Goal: Transaction & Acquisition: Purchase product/service

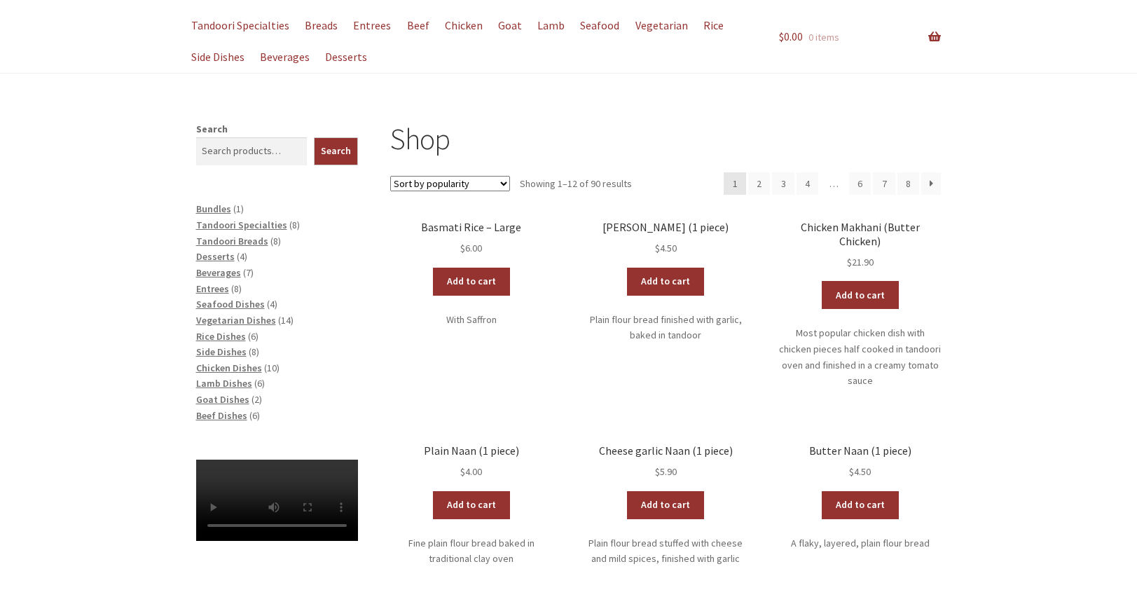
scroll to position [120, 0]
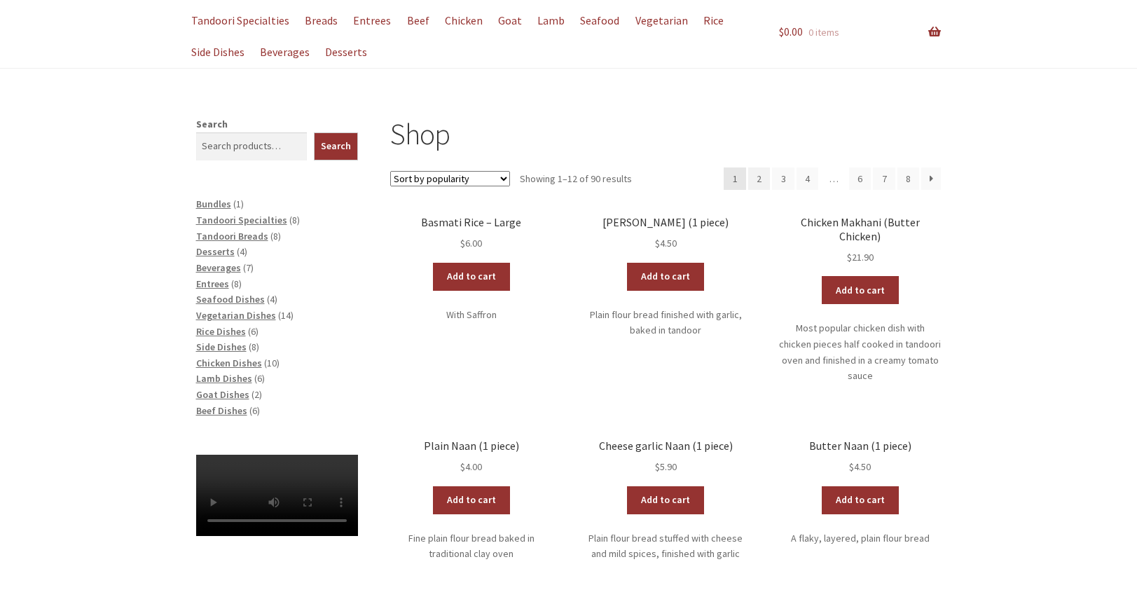
click at [759, 176] on link "2" at bounding box center [759, 178] width 22 height 22
click at [663, 275] on link "Add to cart" at bounding box center [665, 277] width 77 height 28
click at [630, 275] on link "Add to cart" at bounding box center [624, 277] width 77 height 28
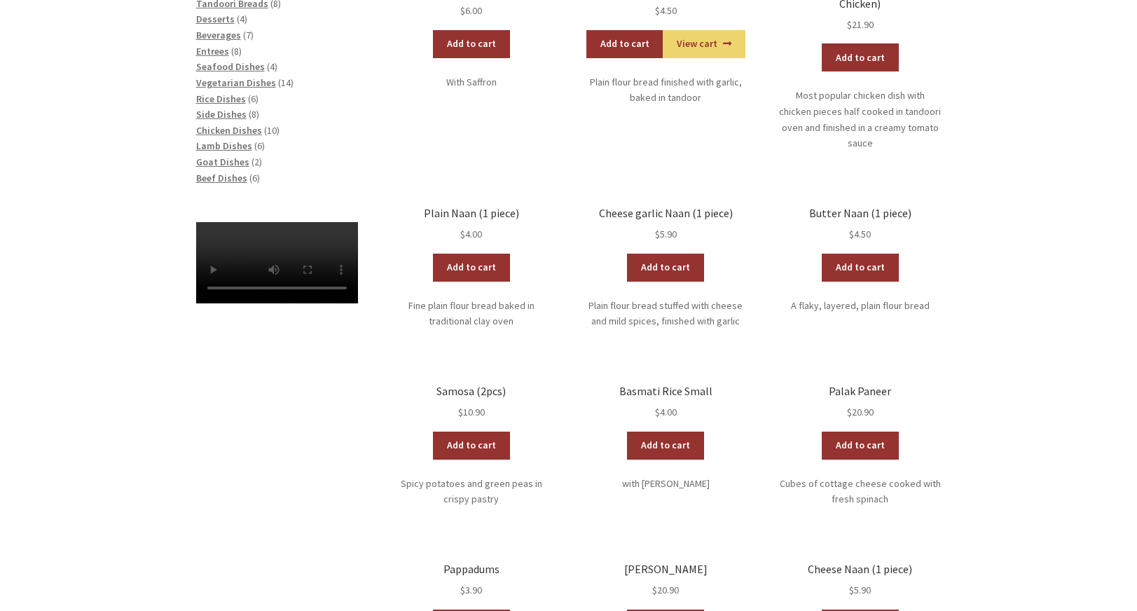
scroll to position [354, 0]
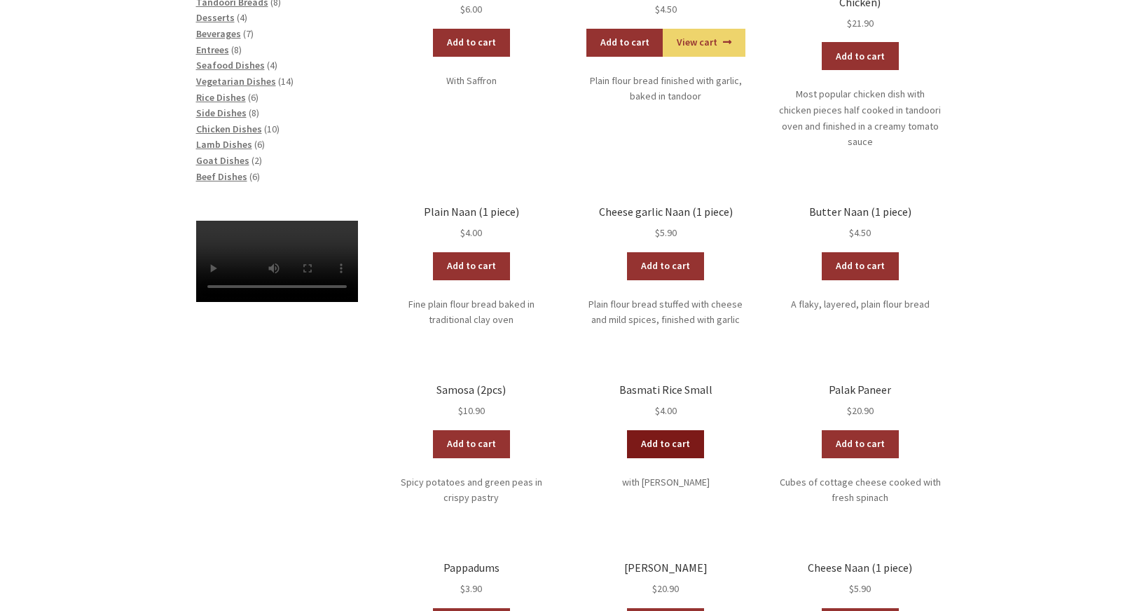
click at [651, 430] on link "Add to cart" at bounding box center [665, 444] width 77 height 28
click at [462, 430] on link "Add to cart" at bounding box center [471, 444] width 77 height 28
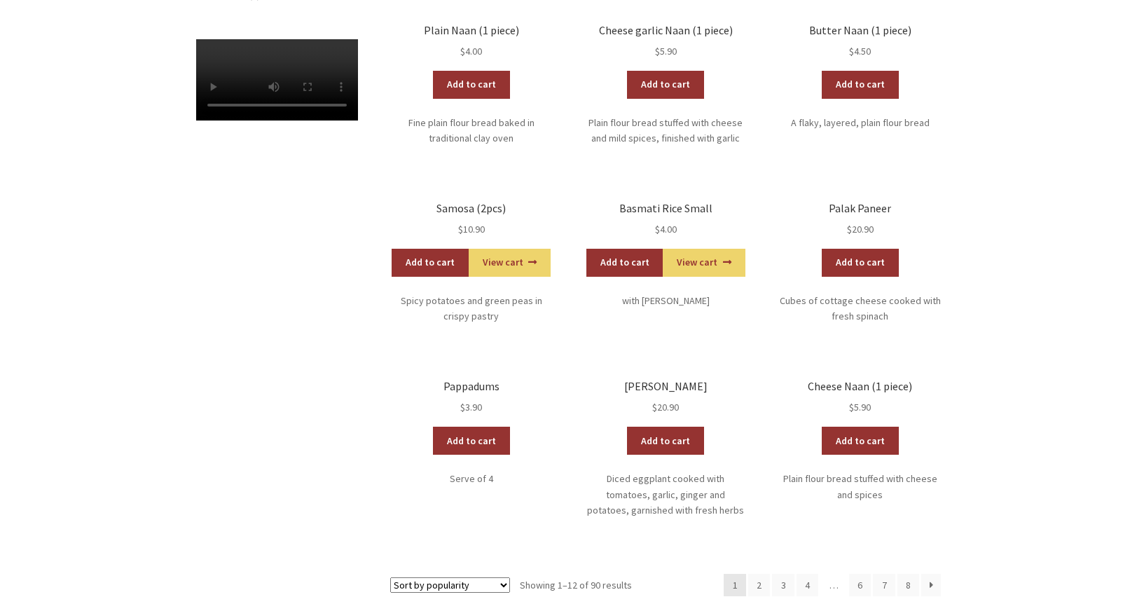
scroll to position [537, 0]
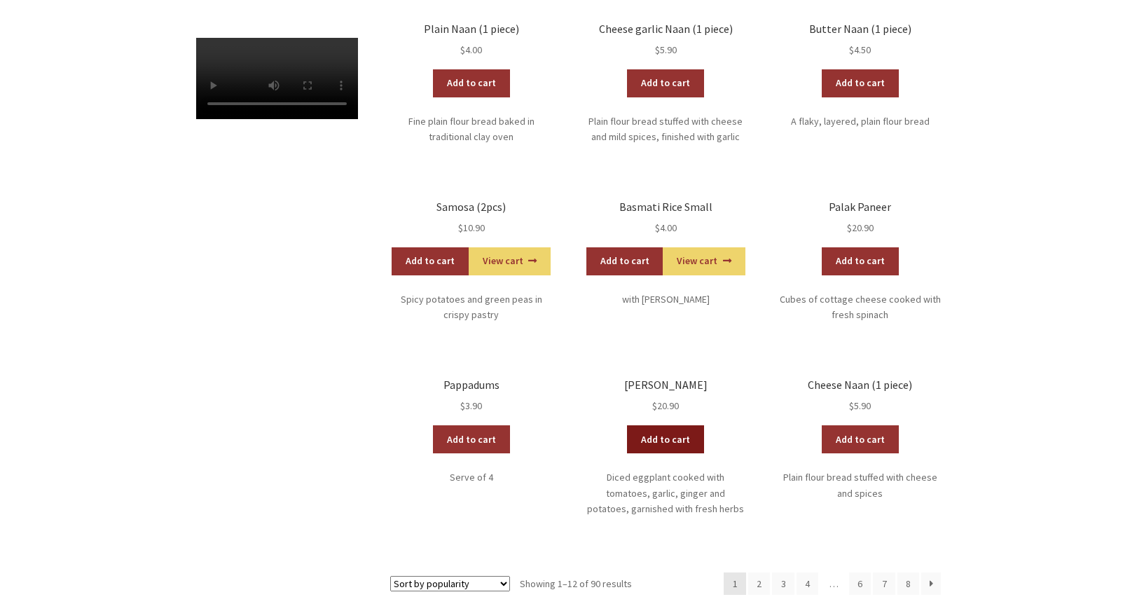
click at [660, 425] on link "Add to cart" at bounding box center [665, 439] width 77 height 28
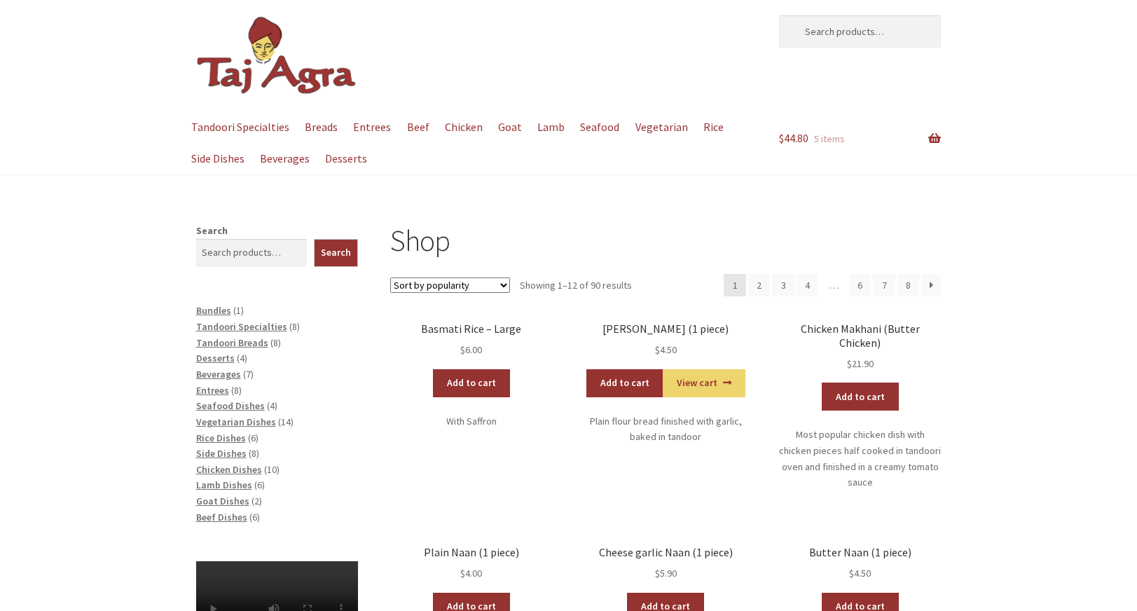
scroll to position [13, 0]
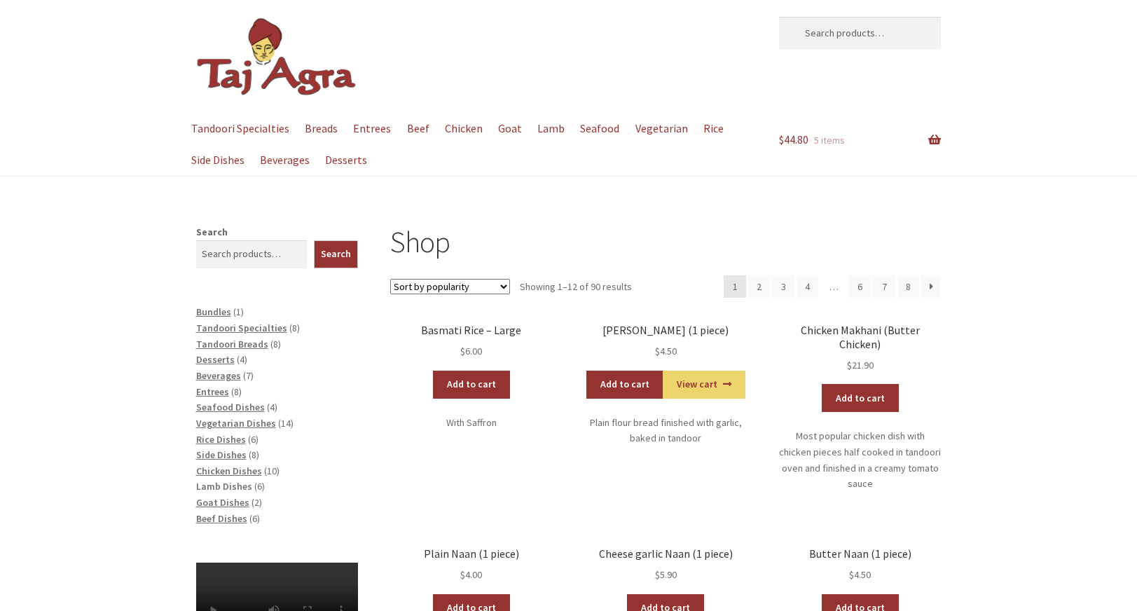
click at [236, 480] on span "Lamb Dishes" at bounding box center [224, 486] width 56 height 13
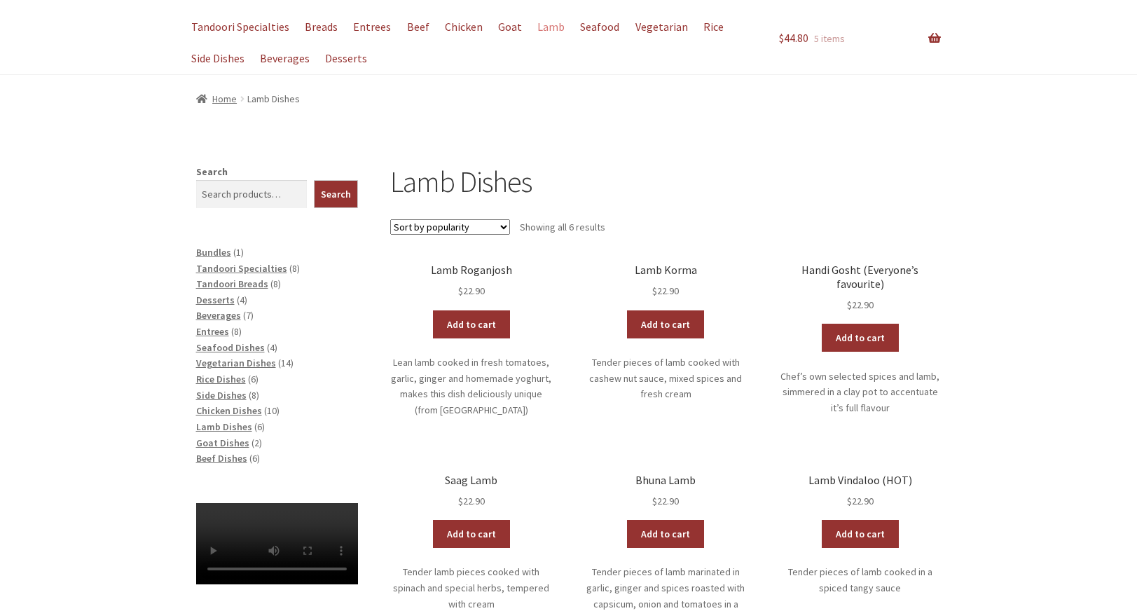
scroll to position [126, 0]
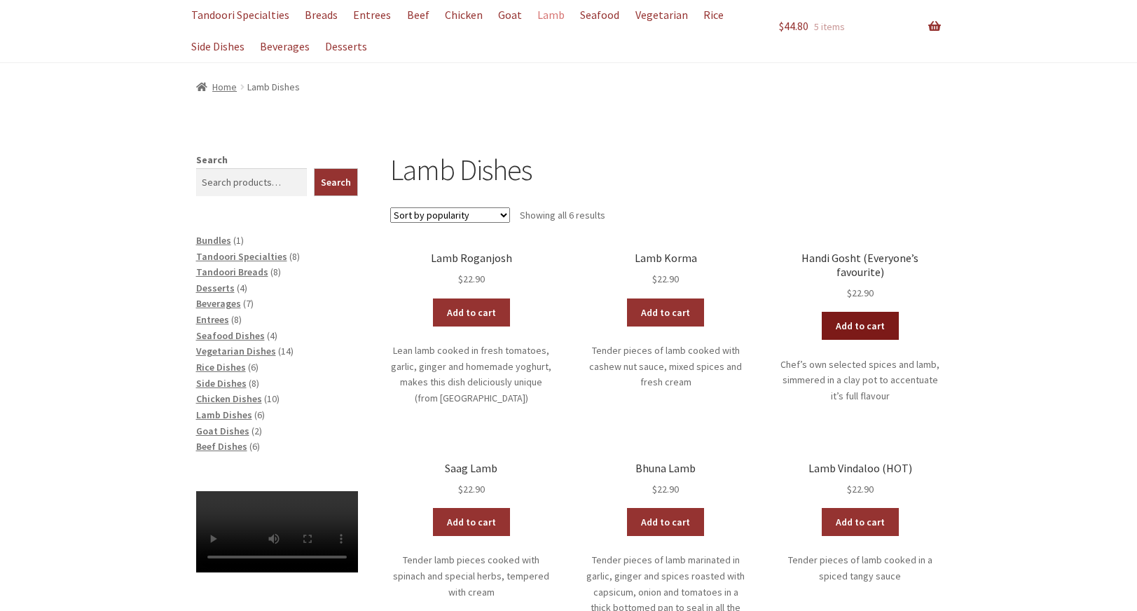
click at [854, 312] on link "Add to cart" at bounding box center [859, 326] width 77 height 28
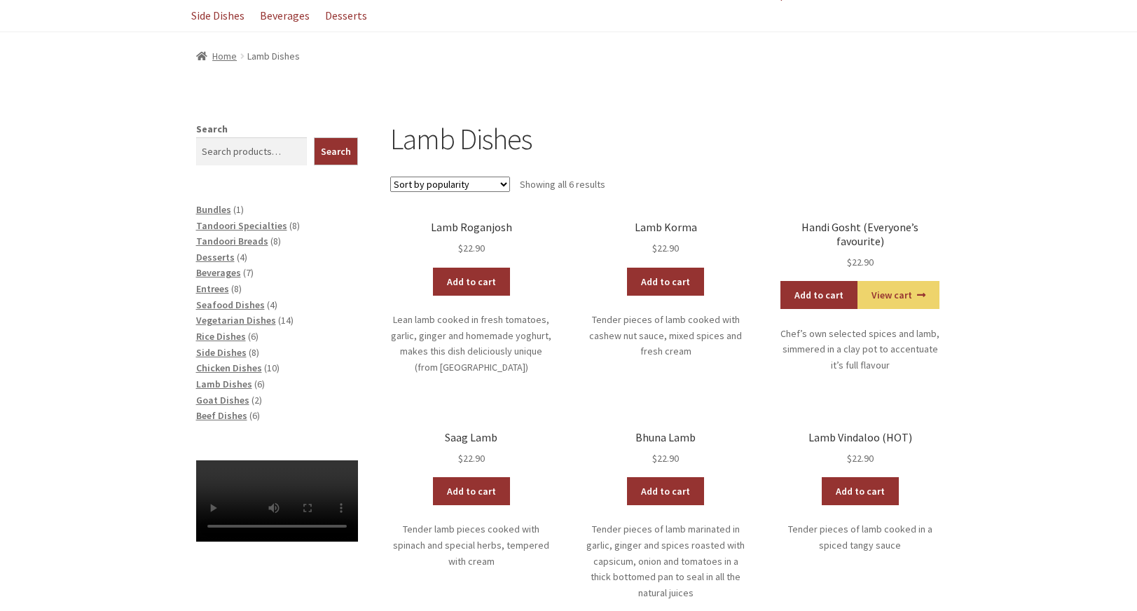
scroll to position [159, 0]
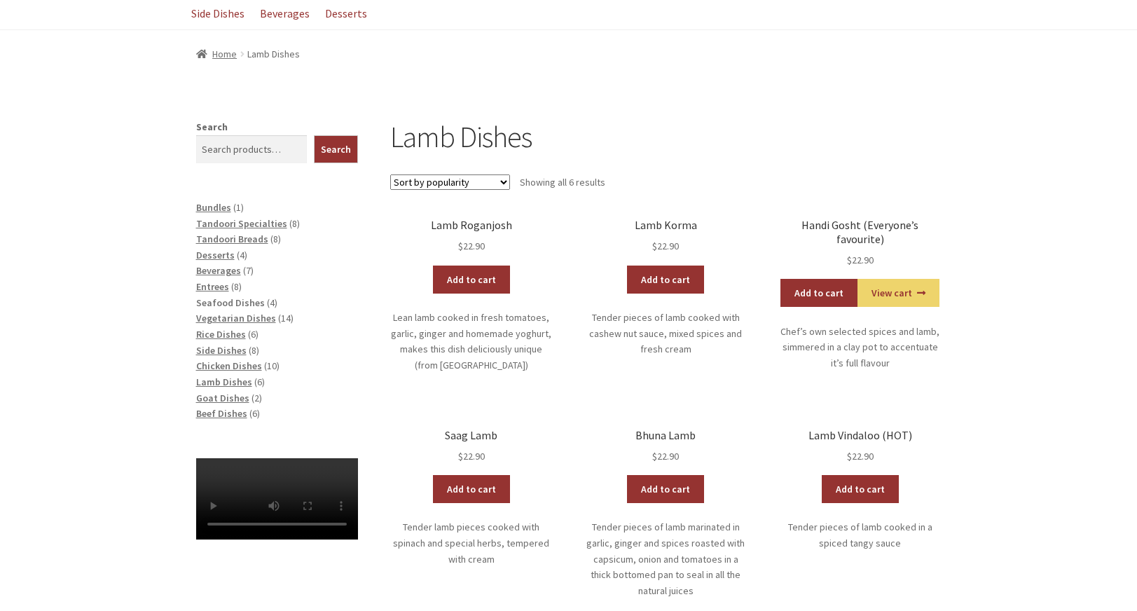
click at [237, 297] on span "Seafood Dishes" at bounding box center [230, 302] width 69 height 13
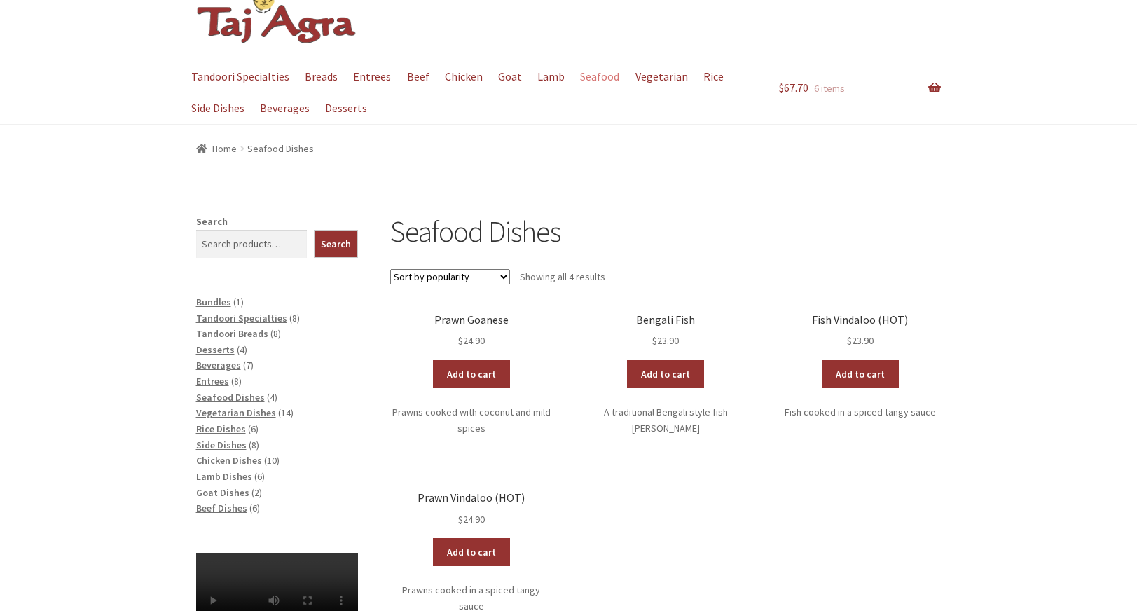
scroll to position [74, 0]
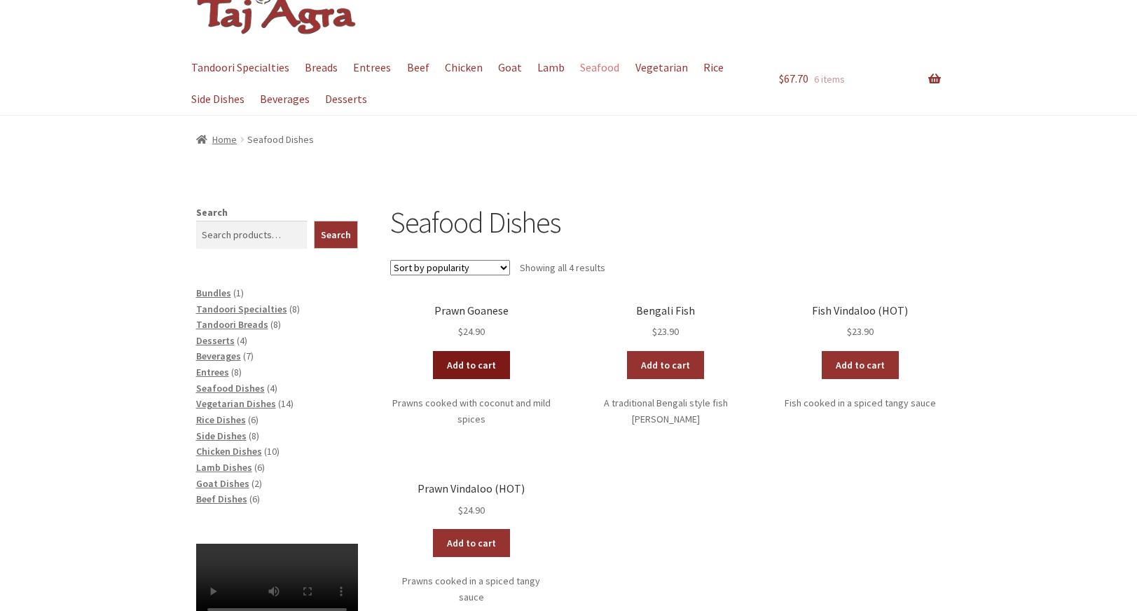
click at [465, 361] on link "Add to cart" at bounding box center [471, 365] width 77 height 28
click at [216, 366] on span "Entrees" at bounding box center [212, 372] width 33 height 13
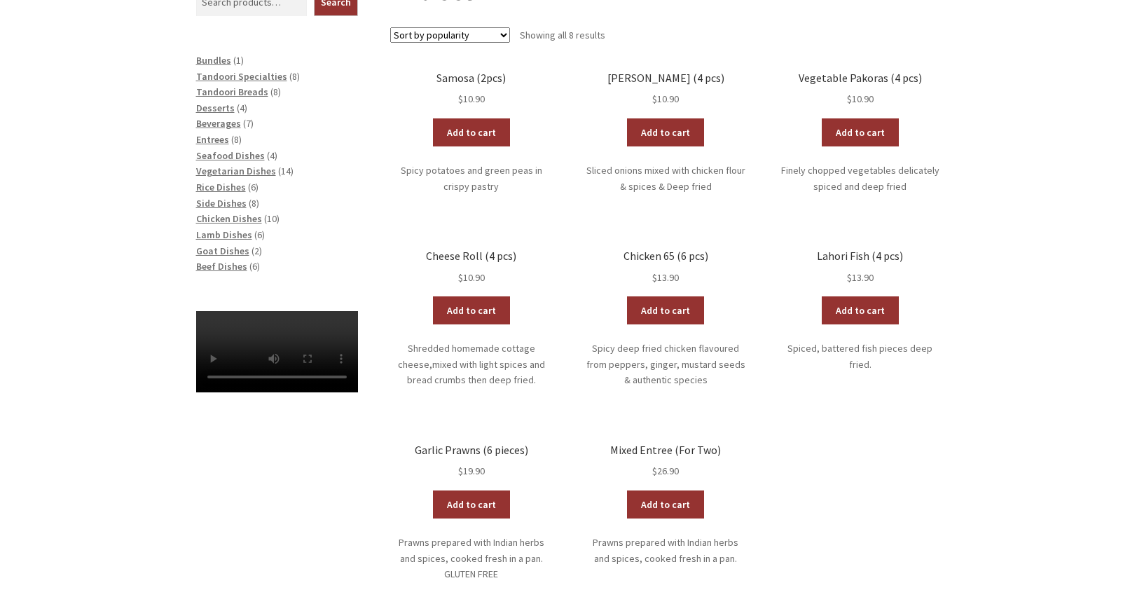
scroll to position [310, 0]
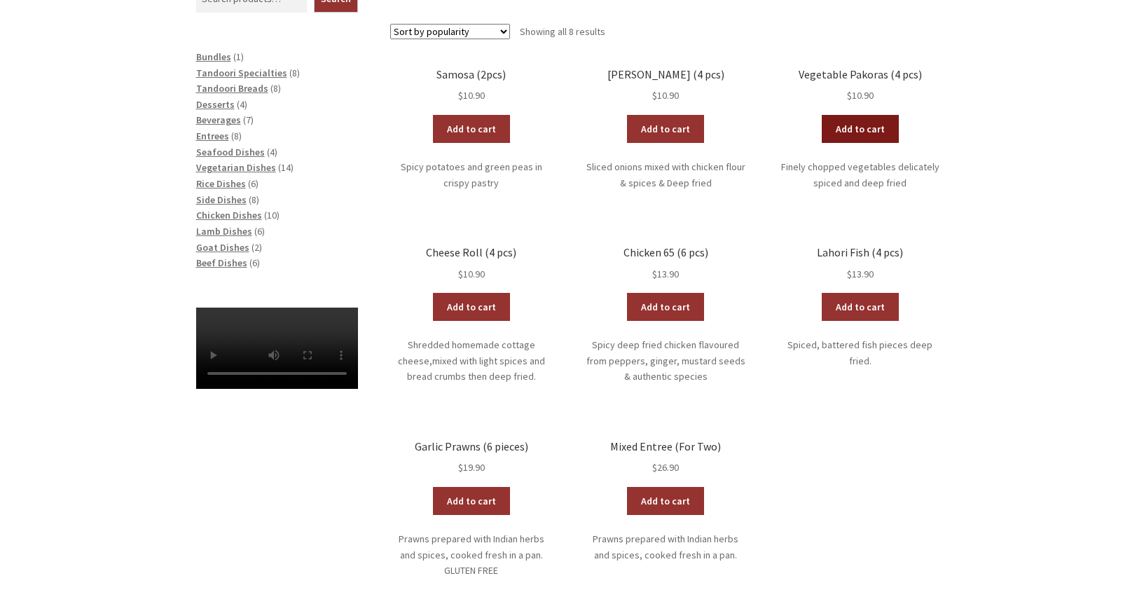
click at [860, 127] on link "Add to cart" at bounding box center [859, 129] width 77 height 28
click at [894, 126] on link "View cart" at bounding box center [898, 129] width 82 height 28
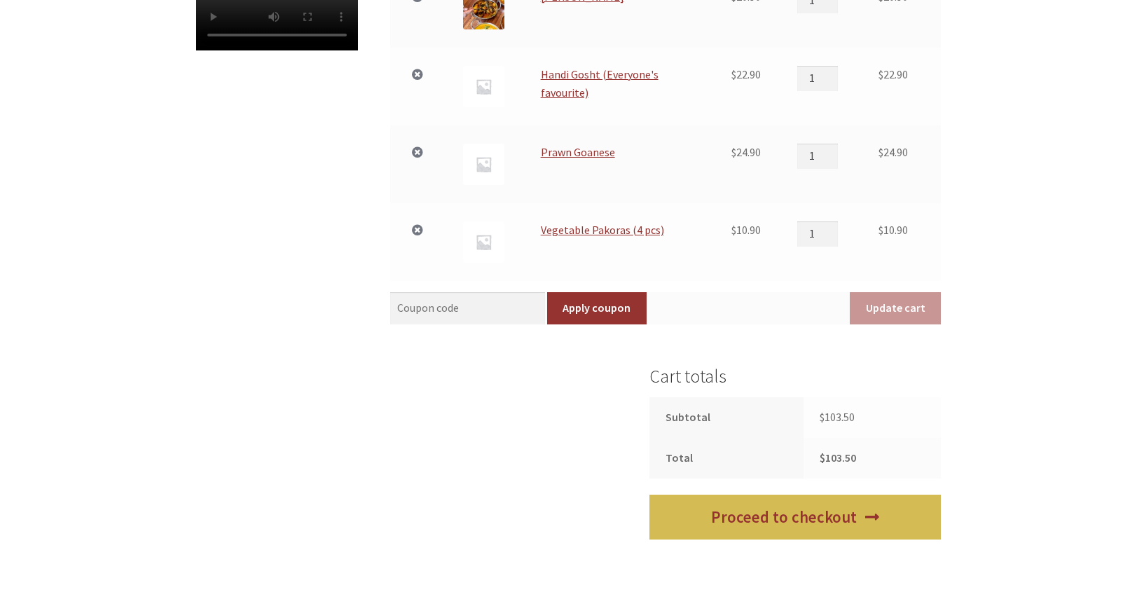
scroll to position [648, 0]
click at [765, 513] on link "Proceed to checkout" at bounding box center [794, 517] width 291 height 46
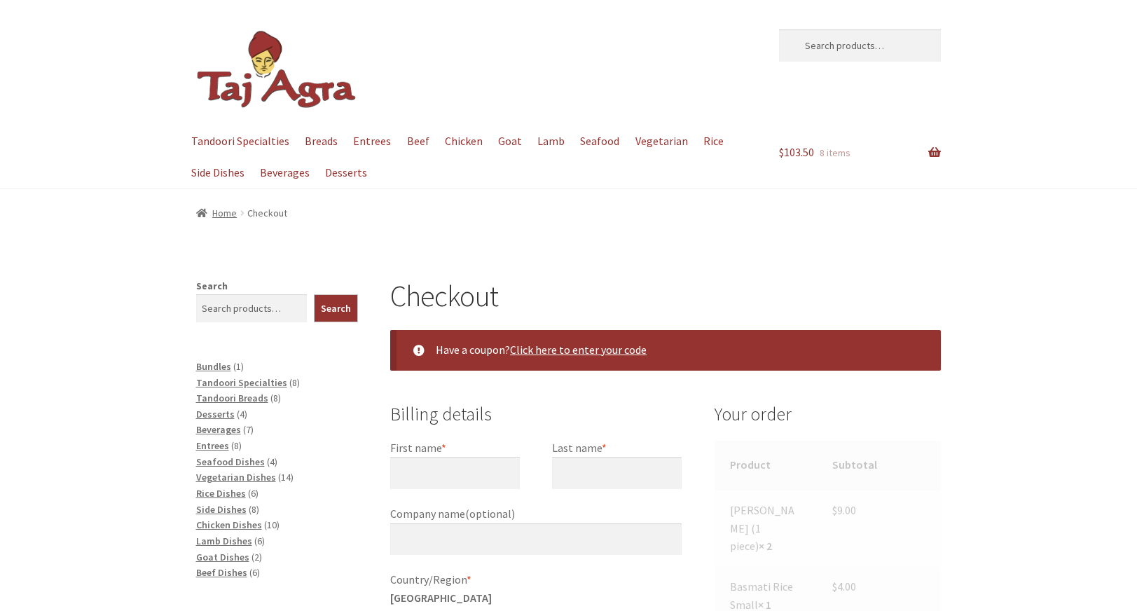
select select "ACT"
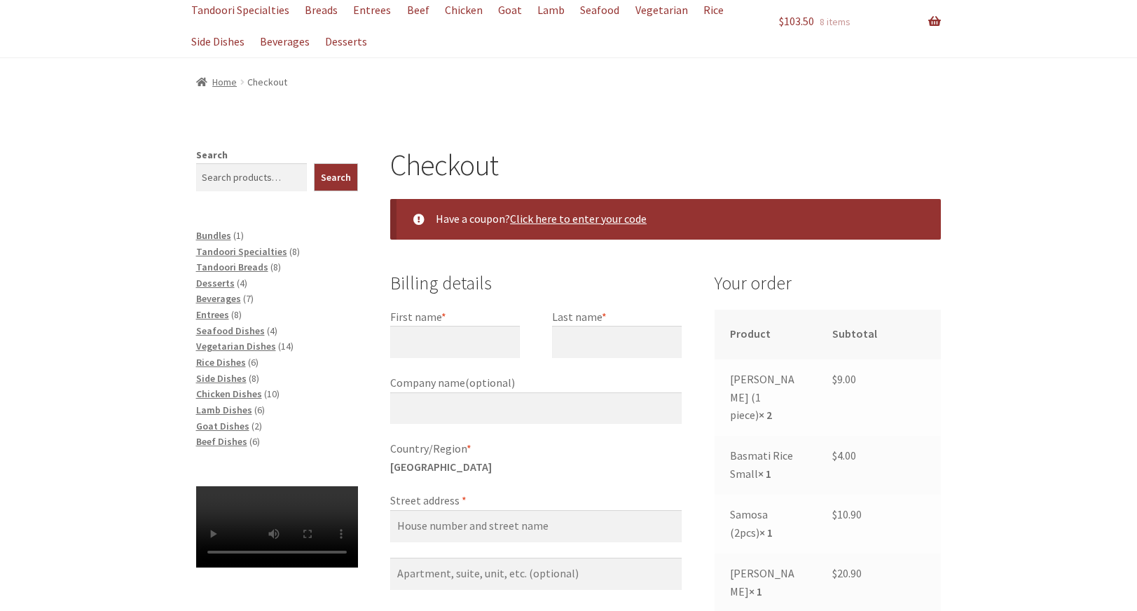
scroll to position [139, 0]
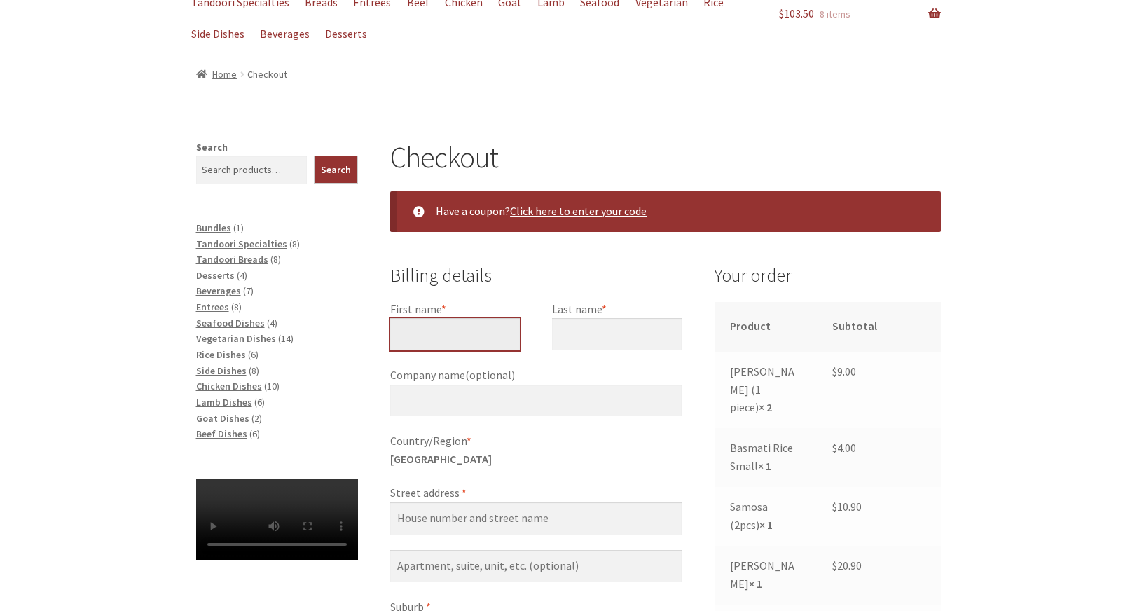
click at [437, 331] on input "First name *" at bounding box center [455, 334] width 130 height 32
type input "Jacqueline"
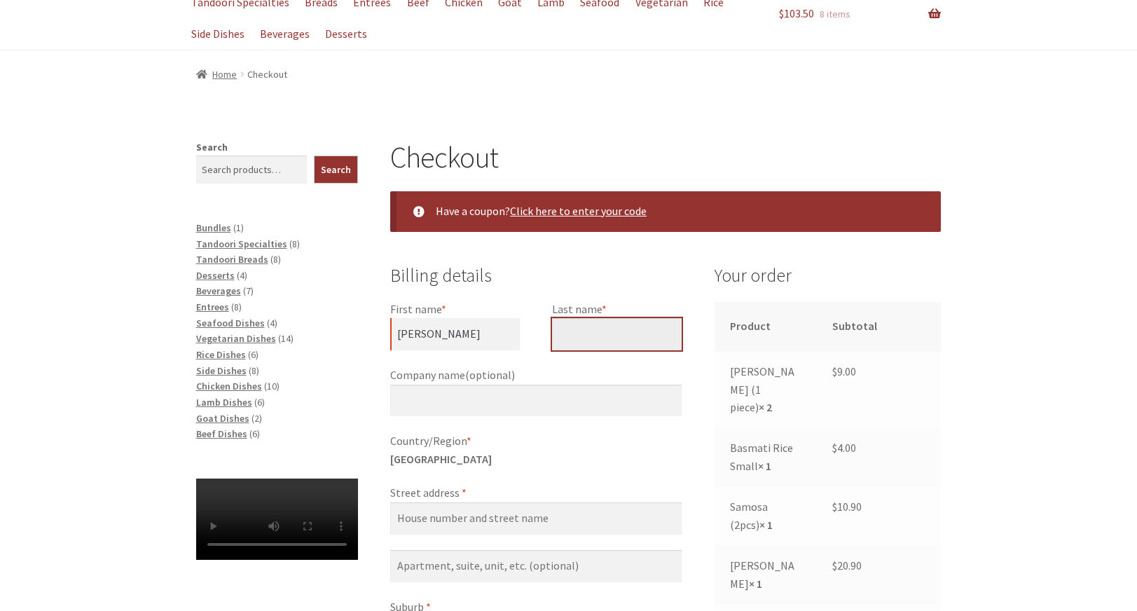
type input "Wenner"
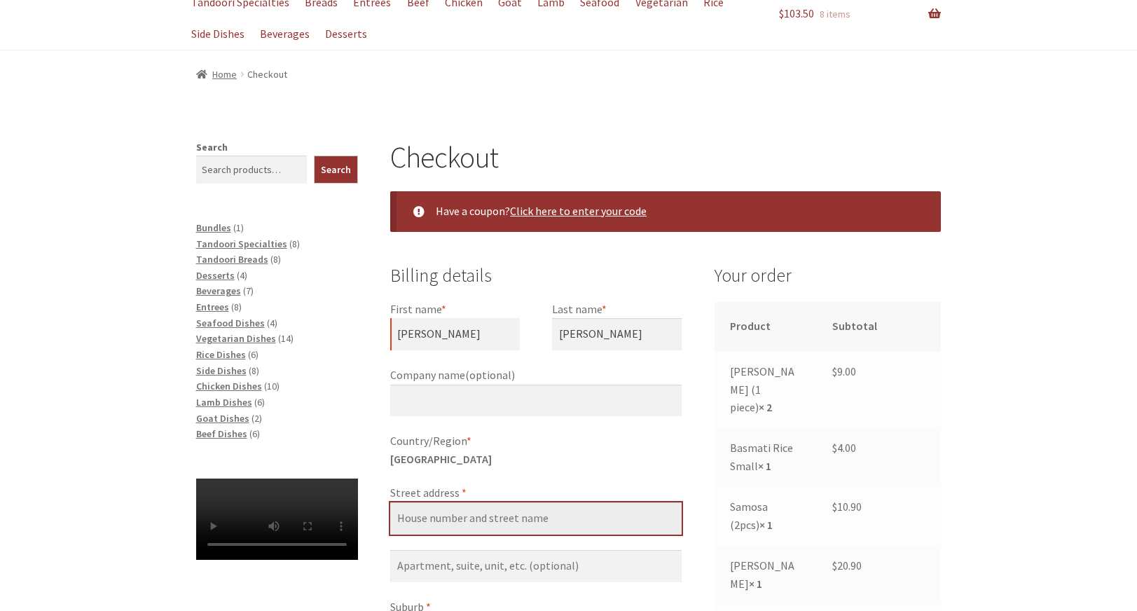
type input "124 Scrivener St O'Connor ACT 2602"
type input "O'Connor"
type input "2602"
type input "61409159823"
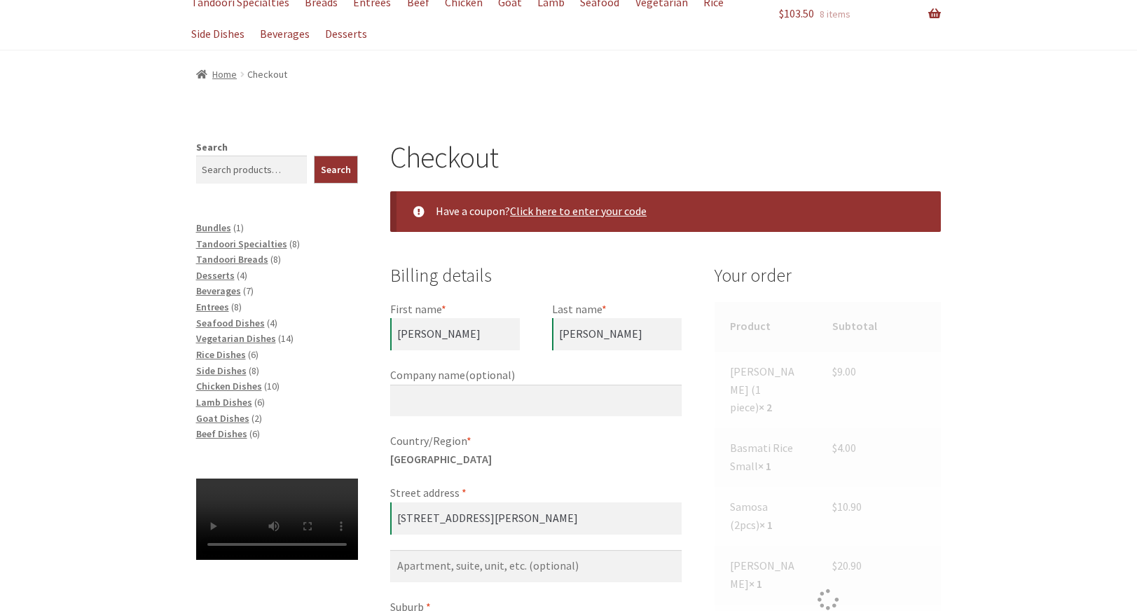
type input "[PERSON_NAME][EMAIL_ADDRESS][PERSON_NAME][DOMAIN_NAME]"
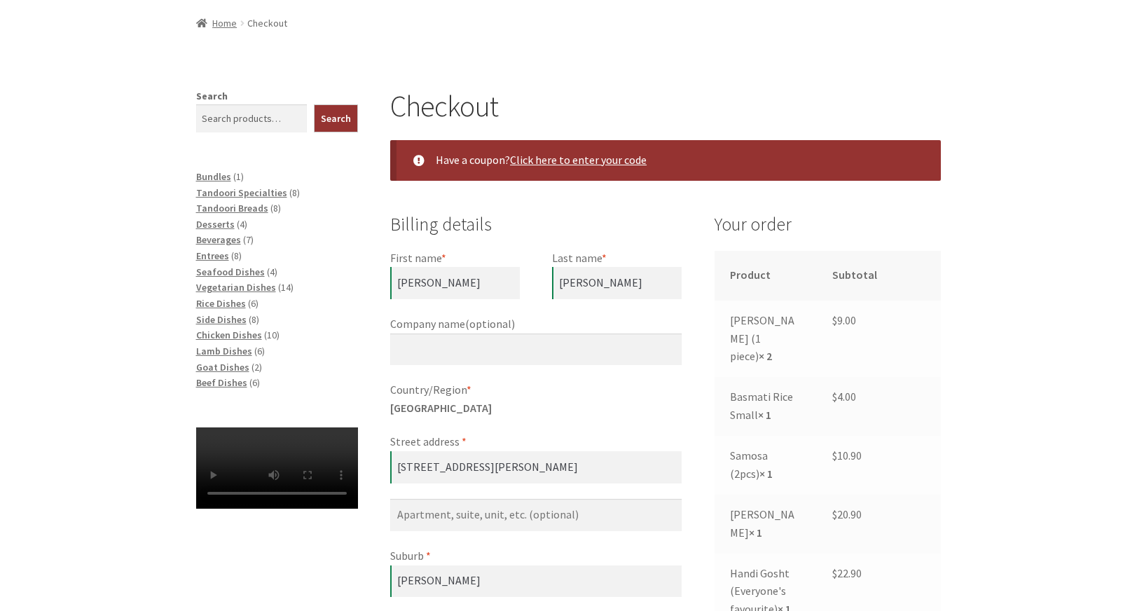
scroll to position [186, 0]
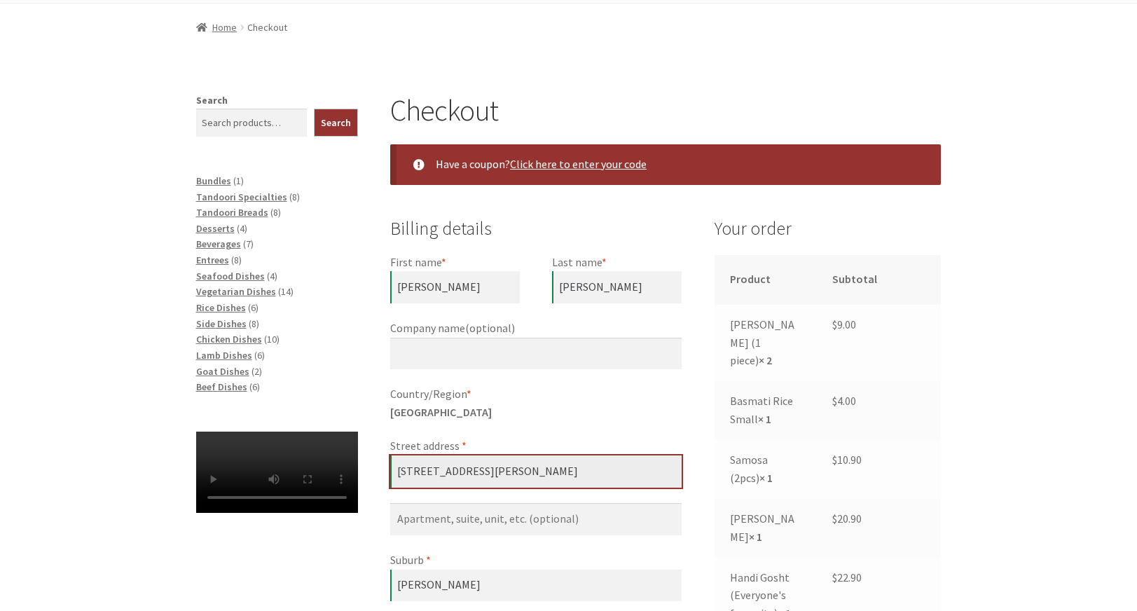
click at [572, 468] on input "124 Scrivener St O'Connor ACT 2602" at bounding box center [535, 471] width 291 height 32
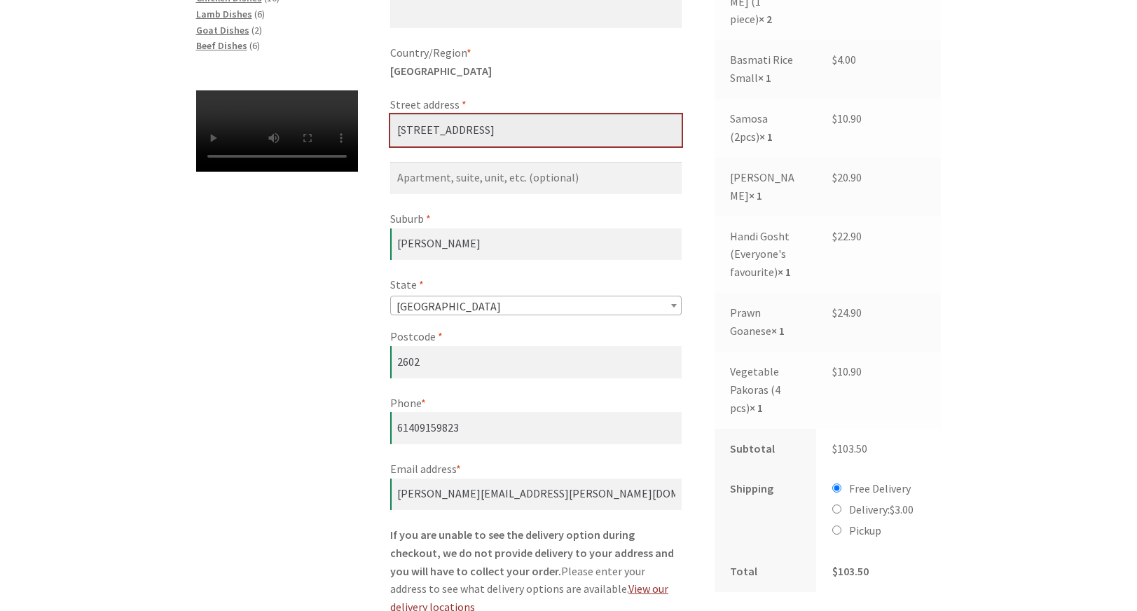
scroll to position [530, 0]
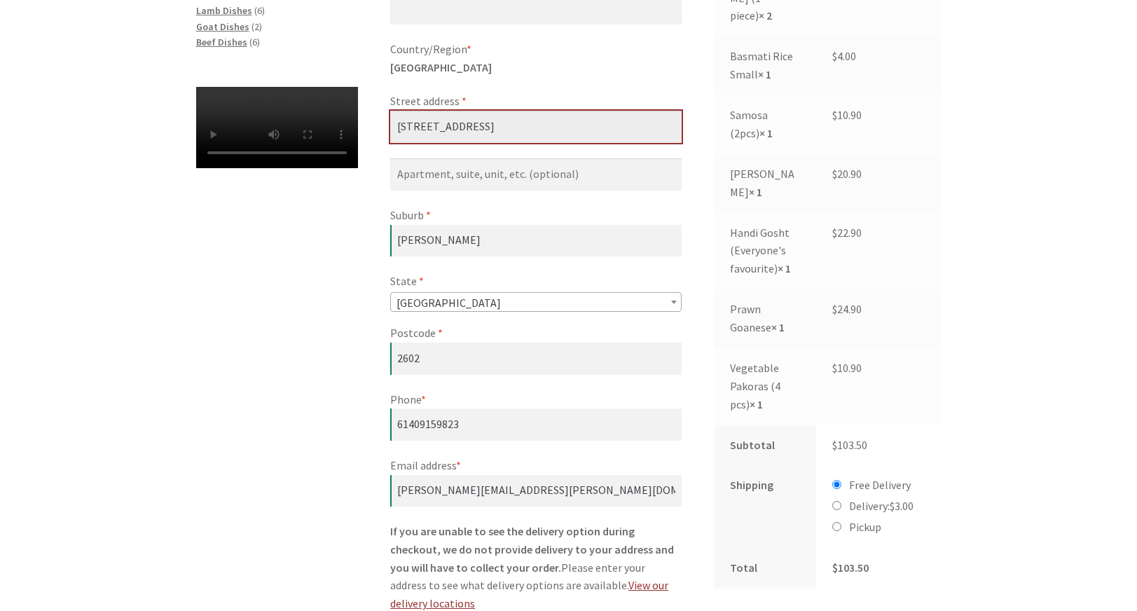
type input "[STREET_ADDRESS]"
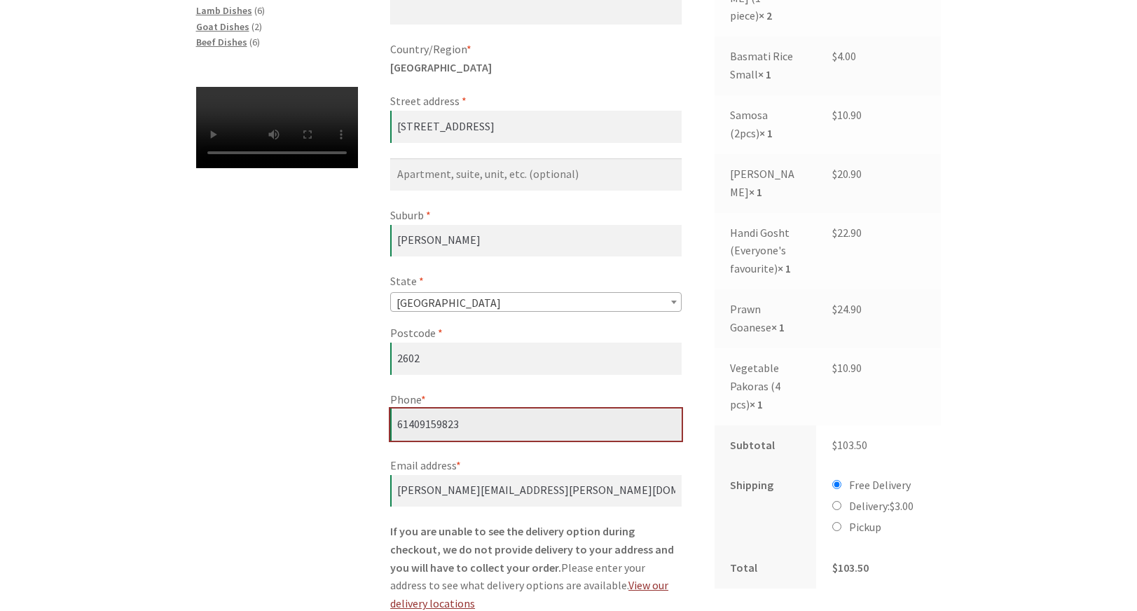
click at [407, 415] on input "61409159823" at bounding box center [535, 424] width 291 height 32
type input "0409159823"
click at [273, 494] on div "Checkout Have a coupon? Click here to enter your code Coupon: Apply coupon Bill…" at bounding box center [569, 572] width 804 height 1648
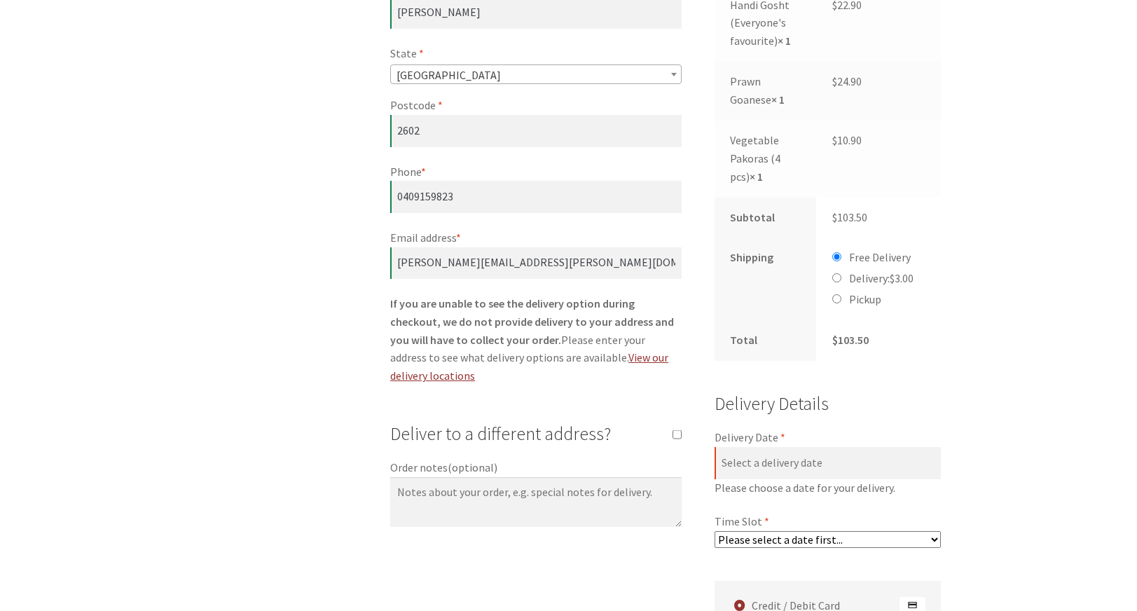
scroll to position [758, 0]
click at [745, 446] on input "Delivery Date *" at bounding box center [827, 462] width 227 height 32
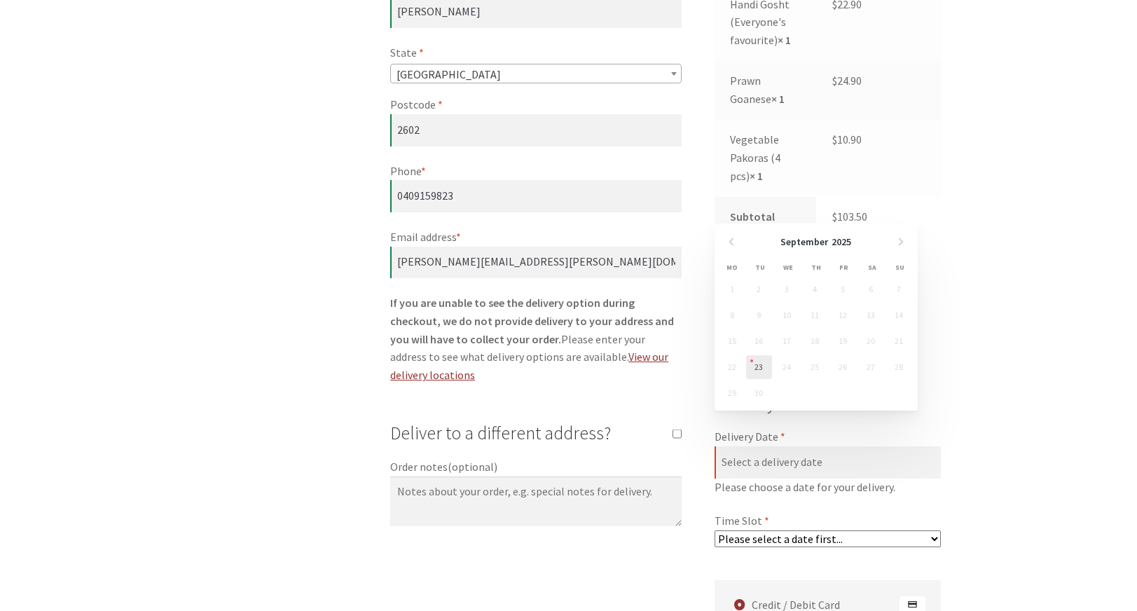
click at [757, 366] on link "23" at bounding box center [759, 367] width 26 height 24
type input "[DATE]"
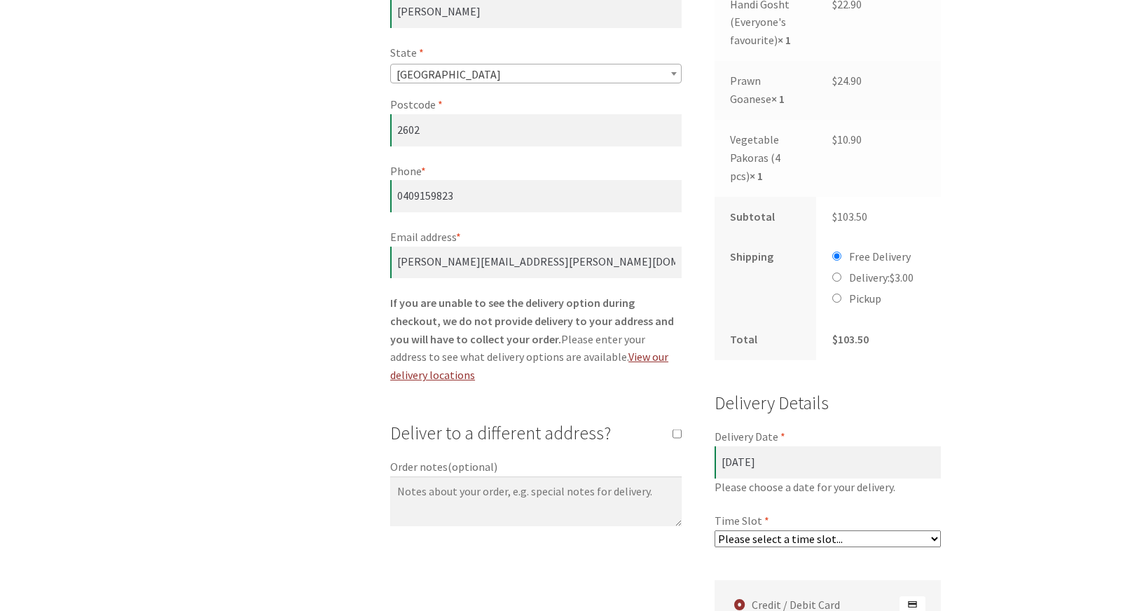
select select "60c2ef62db861/1|0.00"
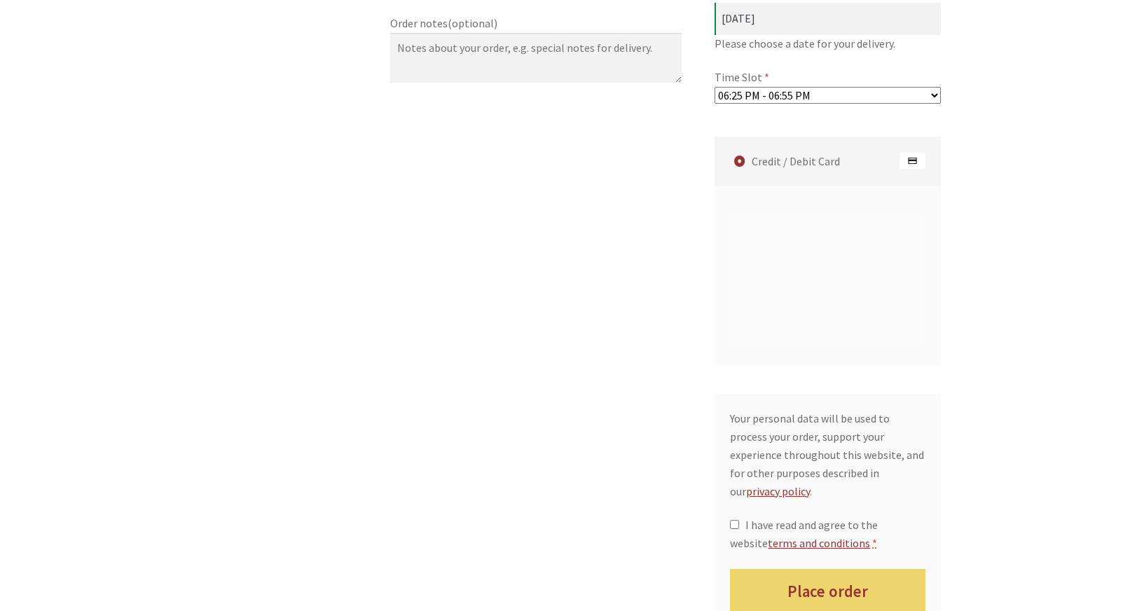
scroll to position [1201, 0]
click at [803, 137] on label "Credit / Debit Card" at bounding box center [830, 162] width 223 height 50
click at [0, 0] on input "Credit / Debit Card" at bounding box center [0, 0] width 0 height 0
click at [915, 153] on img "Checkout" at bounding box center [912, 161] width 26 height 17
click at [0, 0] on input "Credit / Debit Card" at bounding box center [0, 0] width 0 height 0
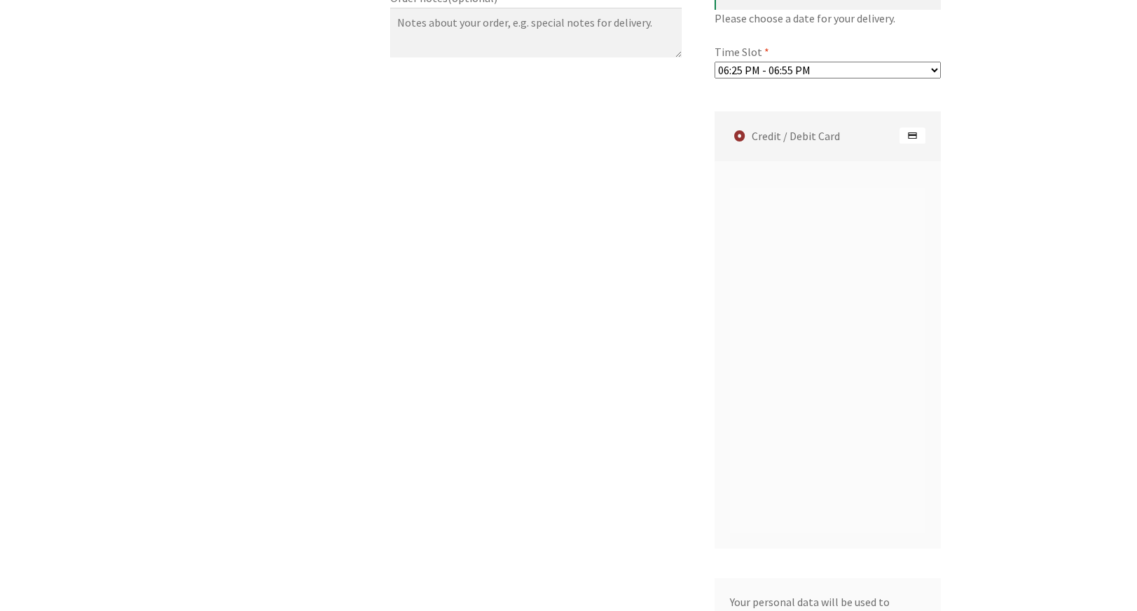
scroll to position [1230, 0]
click at [801, 500] on div "Save payment information to my account for future purchases." at bounding box center [827, 351] width 227 height 387
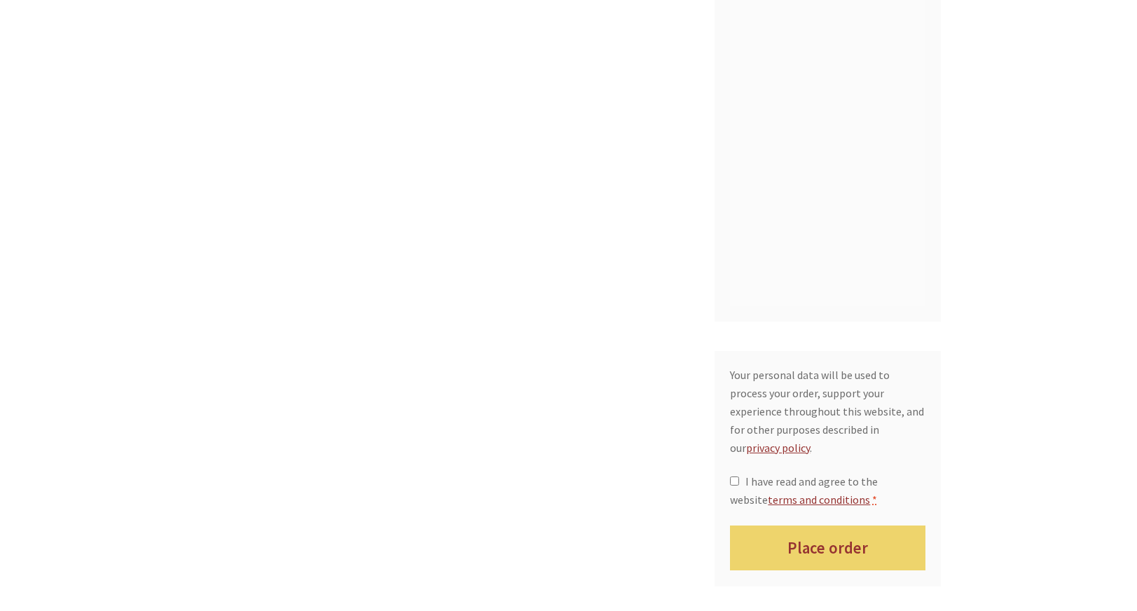
scroll to position [1455, 0]
click at [736, 476] on input "I have read and agree to the website terms and conditions *" at bounding box center [734, 480] width 9 height 9
checkbox input "true"
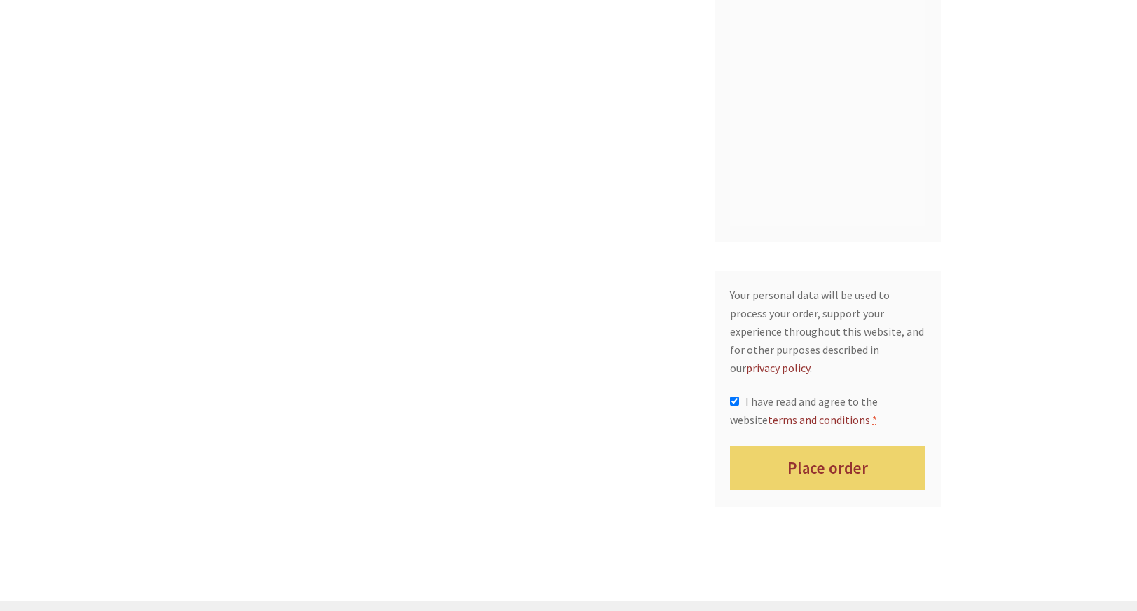
scroll to position [1539, 0]
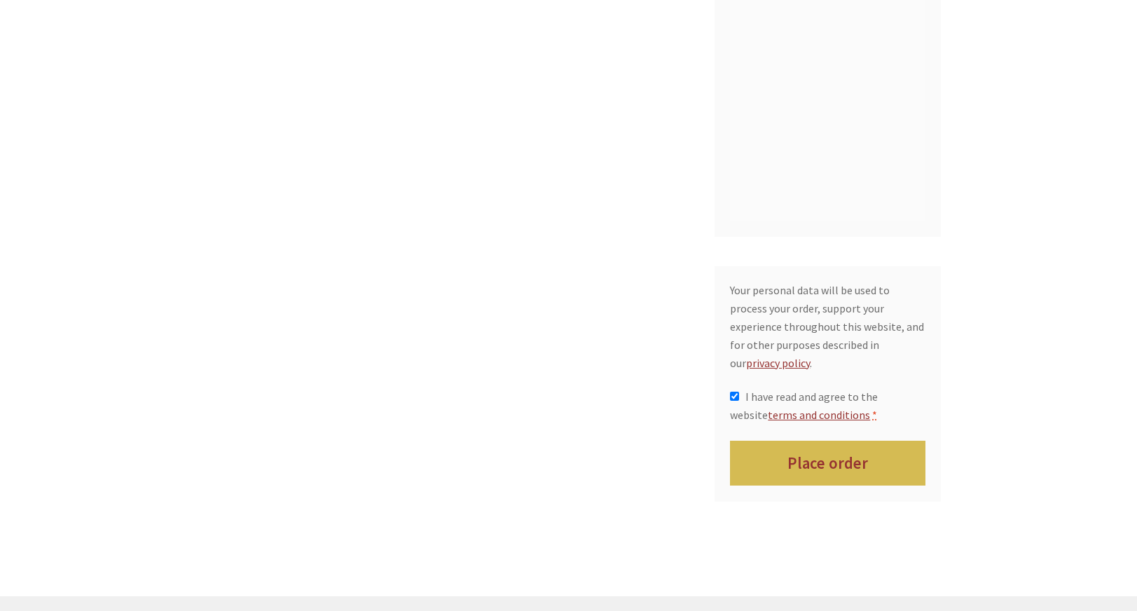
click at [814, 441] on button "Place order" at bounding box center [827, 464] width 195 height 46
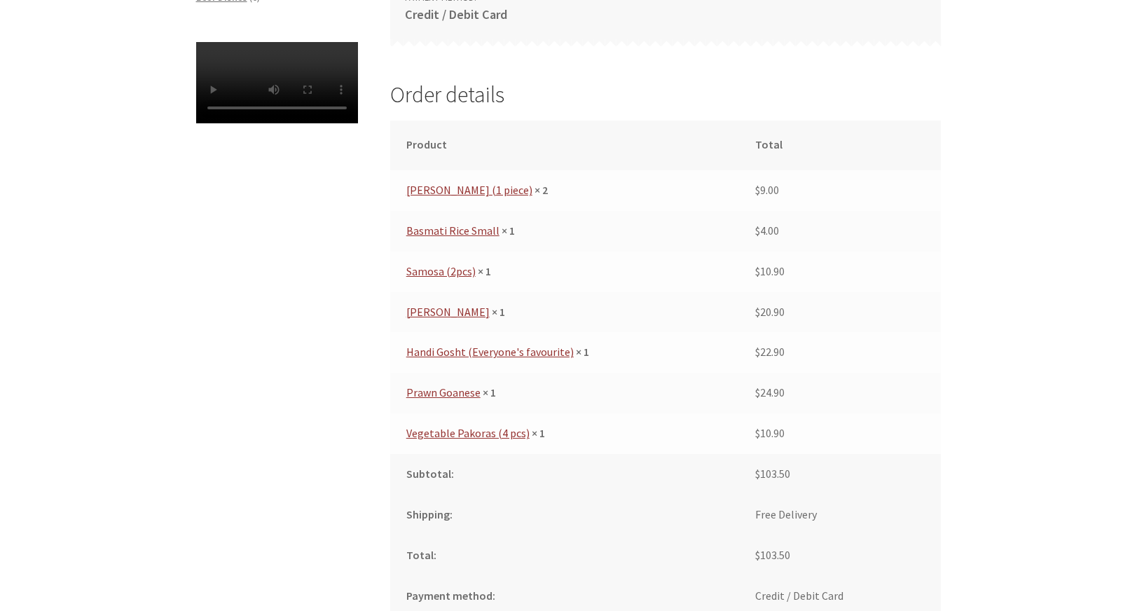
scroll to position [592, 0]
